Goal: Transaction & Acquisition: Purchase product/service

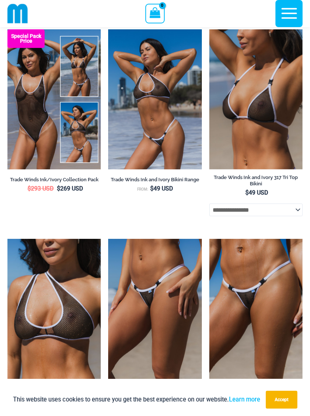
scroll to position [671, 0]
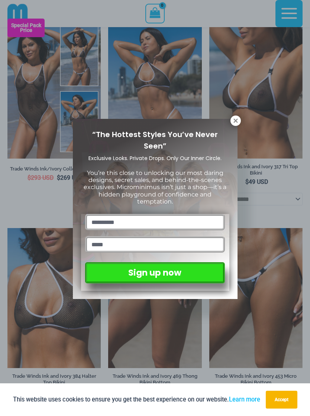
click at [230, 121] on button at bounding box center [235, 121] width 10 height 10
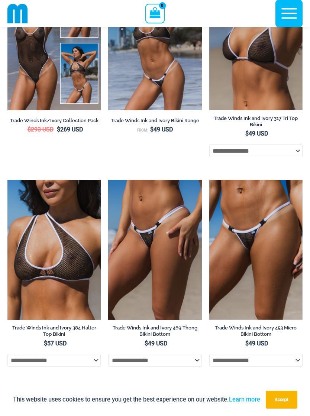
scroll to position [718, 0]
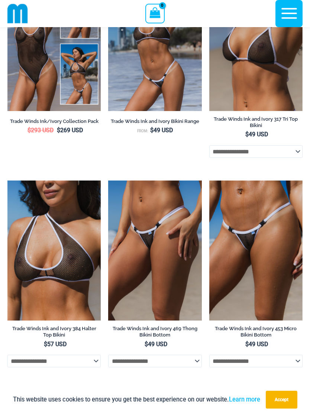
click at [209, 180] on img at bounding box center [209, 180] width 0 height 0
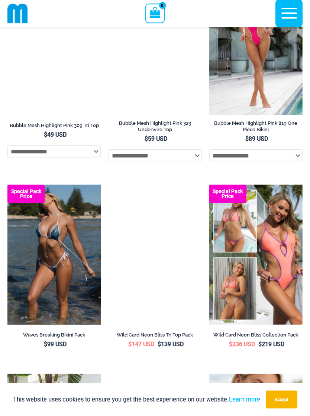
scroll to position [1555, 0]
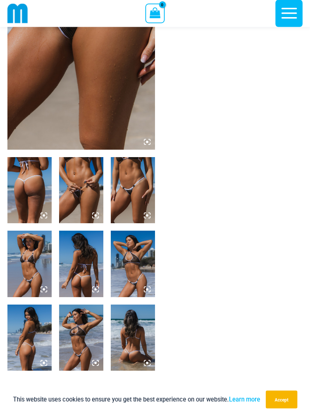
scroll to position [119, 0]
click at [85, 269] on img at bounding box center [81, 264] width 44 height 66
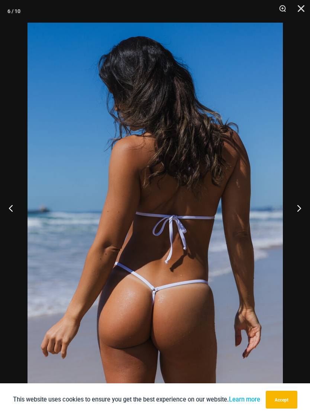
click at [302, 11] on button "Close" at bounding box center [298, 11] width 19 height 22
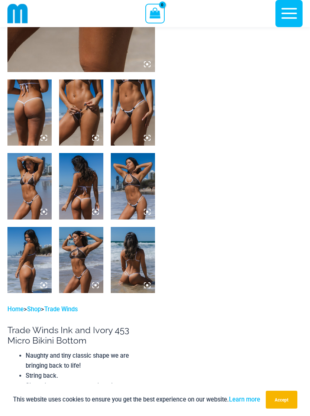
scroll to position [199, 0]
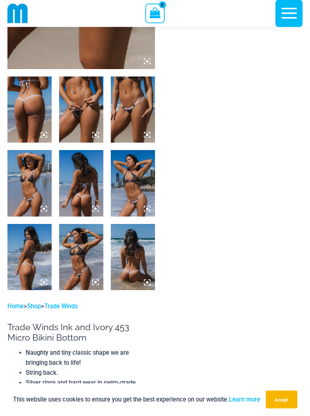
click at [132, 256] on img at bounding box center [133, 257] width 44 height 66
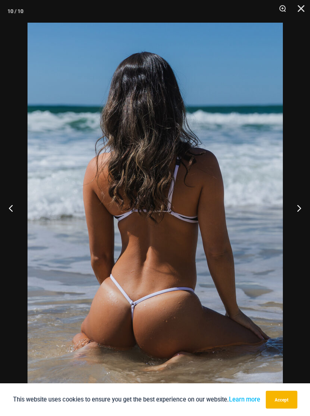
click at [302, 15] on button "Close" at bounding box center [298, 11] width 19 height 22
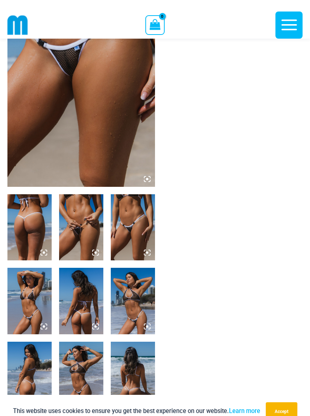
scroll to position [0, 0]
